Goal: Transaction & Acquisition: Purchase product/service

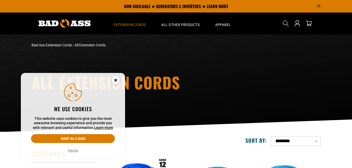
click at [114, 81] on circle "Cookie Consent" at bounding box center [116, 80] width 8 height 8
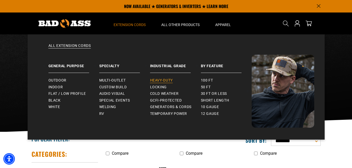
click at [166, 81] on span "Heavy-Duty" at bounding box center [161, 80] width 23 height 5
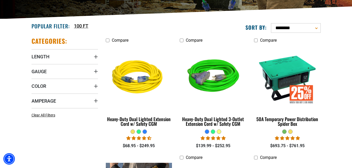
scroll to position [115, 0]
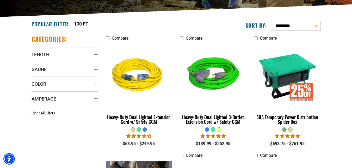
drag, startPoint x: 353, startPoint y: 20, endPoint x: 352, endPoint y: 49, distance: 28.9
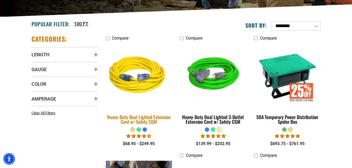
click at [145, 121] on div "Heavy-Duty Dual Lighted Extension Cord w/ Safety CGM" at bounding box center [139, 119] width 66 height 9
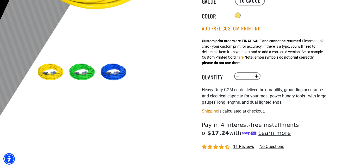
scroll to position [145, 0]
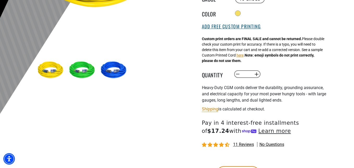
click at [247, 26] on button "Add Free Custom Printing" at bounding box center [231, 27] width 59 height 6
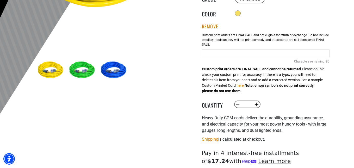
click at [228, 54] on input "Yellow Cables" at bounding box center [266, 53] width 128 height 8
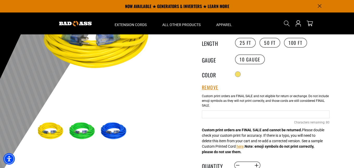
scroll to position [76, 0]
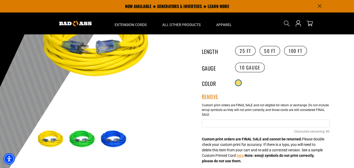
click at [239, 81] on div at bounding box center [238, 82] width 5 height 5
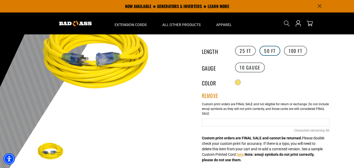
click at [268, 49] on label "50 FT" at bounding box center [269, 51] width 21 height 10
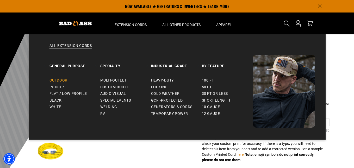
click at [62, 79] on span "Outdoor" at bounding box center [58, 80] width 18 height 5
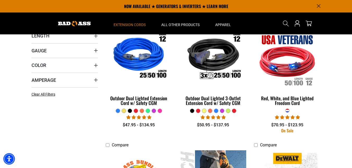
scroll to position [127, 0]
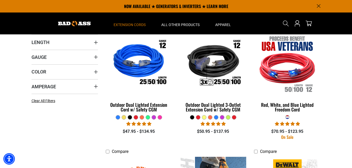
drag, startPoint x: 355, startPoint y: 21, endPoint x: 355, endPoint y: 53, distance: 32.0
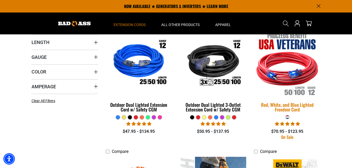
click at [297, 76] on img at bounding box center [287, 63] width 73 height 67
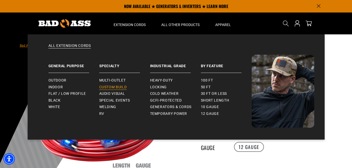
click at [116, 89] on span "Custom Build" at bounding box center [113, 87] width 28 height 5
click at [212, 101] on span "Short Length" at bounding box center [215, 100] width 28 height 5
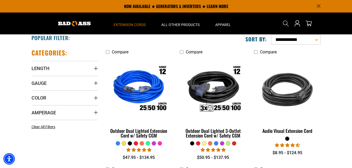
scroll to position [95, 0]
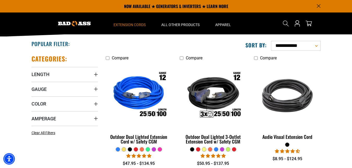
drag, startPoint x: 353, startPoint y: 20, endPoint x: 355, endPoint y: 33, distance: 13.2
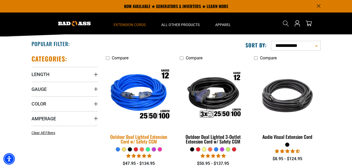
click at [138, 89] on img at bounding box center [138, 95] width 73 height 67
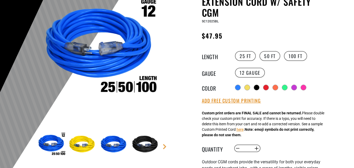
scroll to position [76, 0]
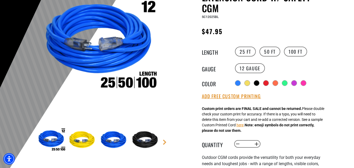
drag, startPoint x: 355, startPoint y: 18, endPoint x: 355, endPoint y: 27, distance: 9.4
click at [354, 27] on html "Skip to main content Enable accessibility for low vision Open the accessibility…" at bounding box center [177, 8] width 354 height 168
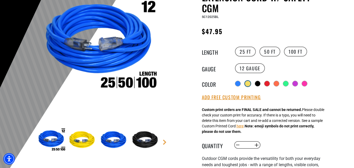
click at [250, 82] on div at bounding box center [247, 83] width 5 height 5
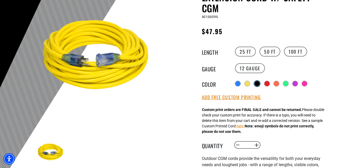
click at [256, 83] on div at bounding box center [256, 83] width 5 height 5
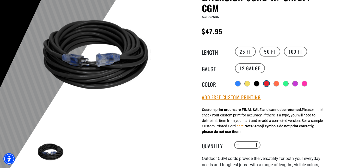
click at [269, 83] on div at bounding box center [266, 83] width 5 height 5
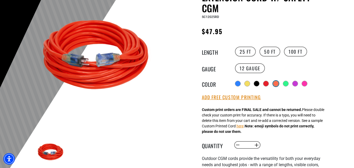
click at [277, 83] on div at bounding box center [275, 83] width 5 height 5
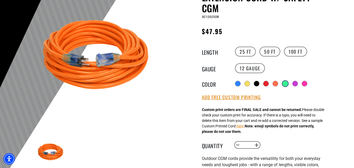
click at [284, 83] on div at bounding box center [285, 84] width 6 height 6
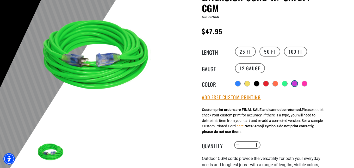
click at [295, 83] on div at bounding box center [294, 83] width 5 height 5
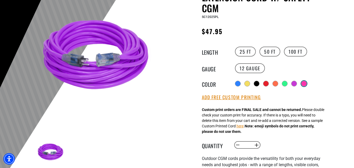
click at [305, 83] on div at bounding box center [303, 83] width 5 height 5
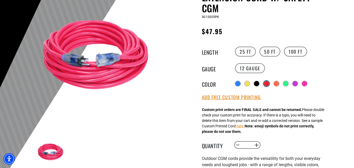
click at [267, 84] on div at bounding box center [266, 83] width 5 height 5
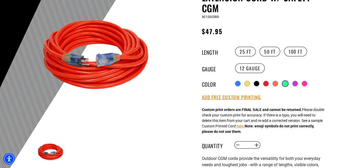
click at [284, 84] on label "Radio button" at bounding box center [285, 83] width 7 height 7
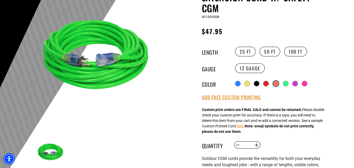
click at [278, 84] on div at bounding box center [275, 83] width 5 height 5
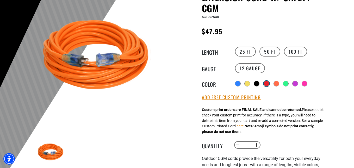
click at [267, 84] on div at bounding box center [266, 83] width 5 height 5
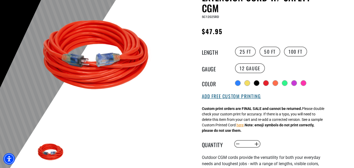
click at [242, 96] on button "Add Free Custom Printing" at bounding box center [231, 96] width 59 height 6
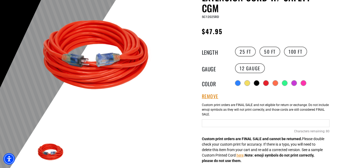
click at [215, 126] on input "text" at bounding box center [266, 123] width 128 height 8
click at [233, 121] on input "**********" at bounding box center [266, 123] width 128 height 8
click at [273, 123] on input "**********" at bounding box center [266, 123] width 128 height 8
click at [278, 123] on input "**********" at bounding box center [266, 123] width 128 height 8
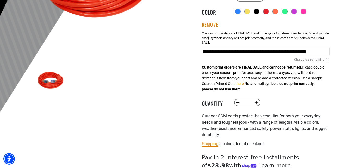
scroll to position [154, 0]
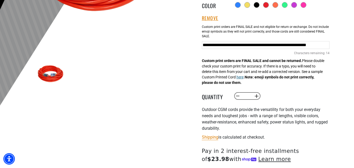
click at [243, 77] on button "here" at bounding box center [239, 76] width 7 height 5
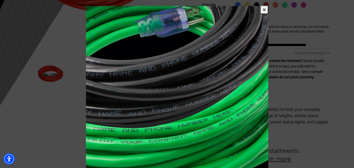
scroll to position [0, 0]
click at [266, 7] on button "✕" at bounding box center [264, 9] width 8 height 9
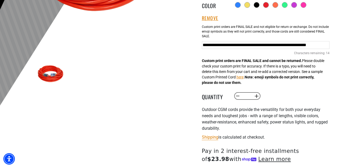
drag, startPoint x: 232, startPoint y: 43, endPoint x: 202, endPoint y: 41, distance: 29.8
click at [202, 41] on div "**********" at bounding box center [266, 44] width 128 height 45
drag, startPoint x: 306, startPoint y: 47, endPoint x: 348, endPoint y: 52, distance: 42.8
click at [348, 52] on section "Bad Ass Extension Cords › Return to Collection › Outdoor Dual Lighted Extension…" at bounding box center [177, 57] width 354 height 353
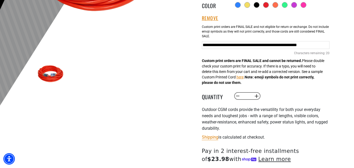
click at [327, 44] on input "**********" at bounding box center [266, 45] width 128 height 8
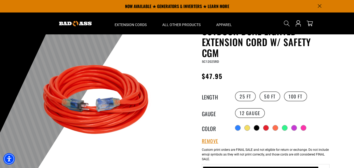
scroll to position [0, 0]
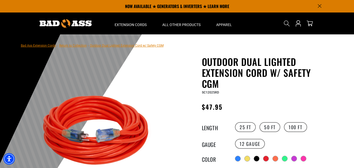
type input "**********"
drag, startPoint x: 218, startPoint y: 92, endPoint x: 202, endPoint y: 92, distance: 16.7
click at [202, 92] on span "SC12025RD" at bounding box center [210, 93] width 17 height 4
click at [203, 92] on span "SC12025RD" at bounding box center [210, 93] width 17 height 4
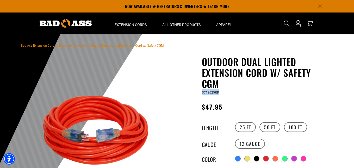
click at [203, 92] on span "SC12025RD" at bounding box center [210, 93] width 17 height 4
copy span "SC12025RD"
